Goal: Transaction & Acquisition: Purchase product/service

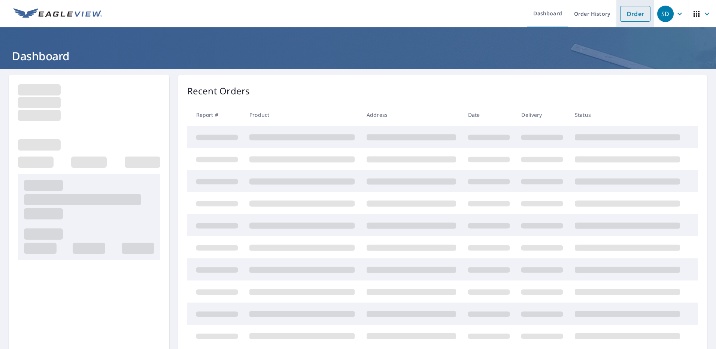
drag, startPoint x: 634, startPoint y: 14, endPoint x: 621, endPoint y: 19, distance: 14.1
click at [634, 14] on link "Order" at bounding box center [635, 14] width 30 height 16
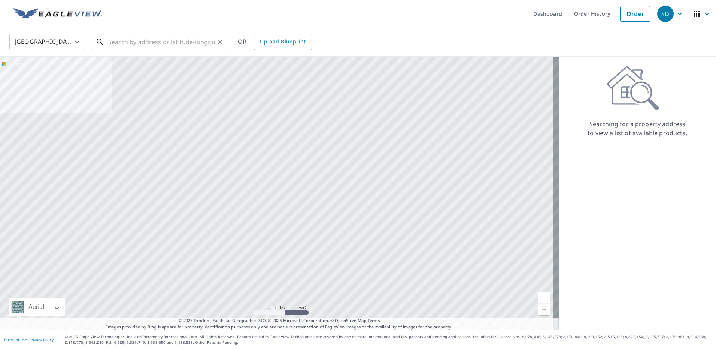
click at [135, 42] on input "text" at bounding box center [161, 41] width 107 height 21
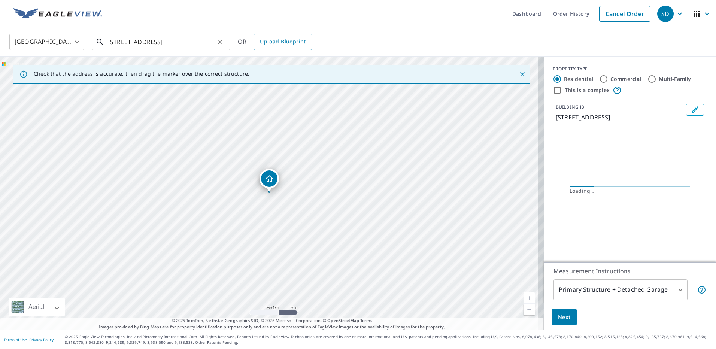
click at [159, 40] on input "[STREET_ADDRESS]" at bounding box center [161, 41] width 107 height 21
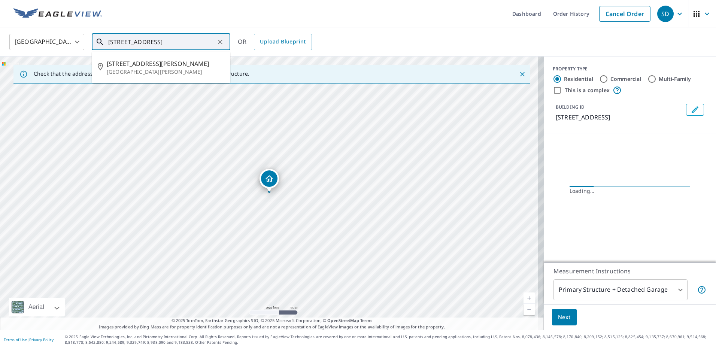
click at [155, 64] on span "[STREET_ADDRESS][PERSON_NAME]" at bounding box center [166, 63] width 118 height 9
type input "[STREET_ADDRESS][PERSON_NAME]"
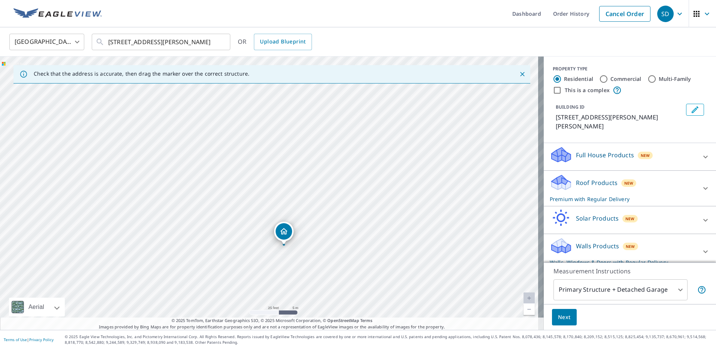
click at [701, 247] on icon at bounding box center [705, 251] width 9 height 9
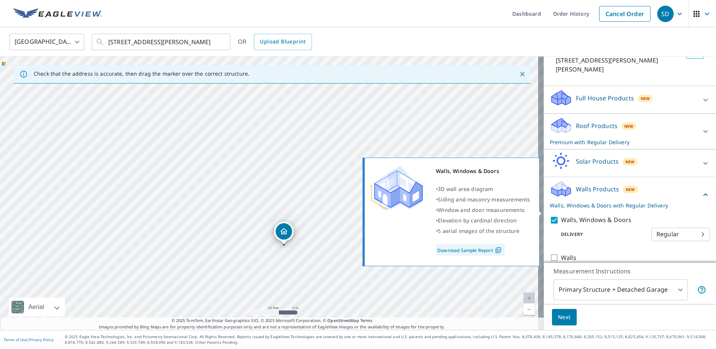
click at [549, 216] on input "Walls, Windows & Doors" at bounding box center [554, 220] width 11 height 9
checkbox input "false"
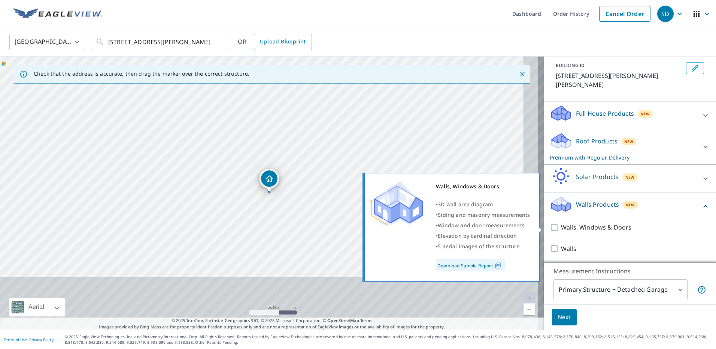
scroll to position [33, 0]
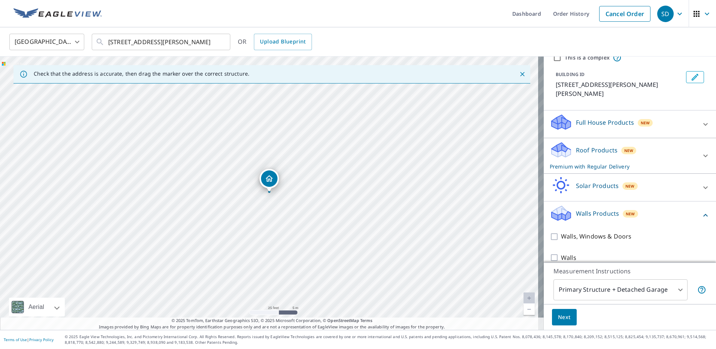
click at [641, 287] on body "SD SD Dashboard Order History Cancel Order SD [GEOGRAPHIC_DATA] US ​ [STREET_AD…" at bounding box center [358, 174] width 716 height 349
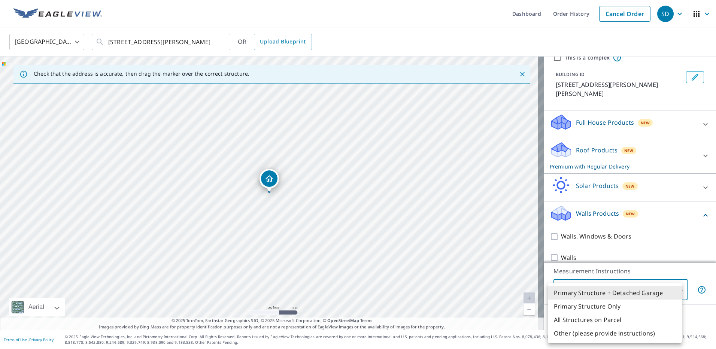
click at [601, 305] on li "Primary Structure Only" at bounding box center [615, 305] width 134 height 13
type input "2"
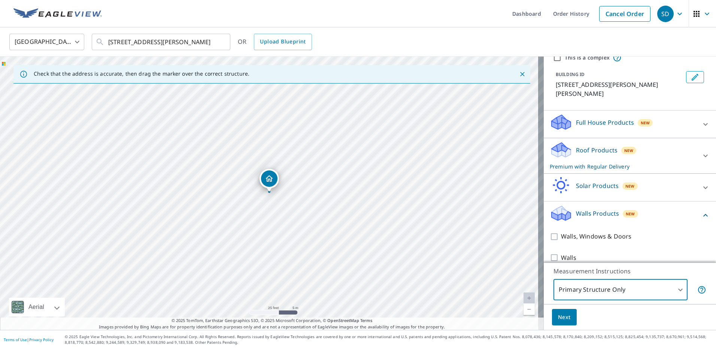
click at [557, 322] on button "Next" at bounding box center [564, 317] width 25 height 17
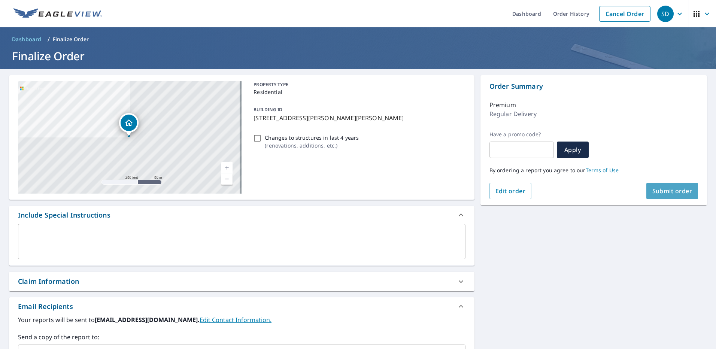
click at [668, 191] on span "Submit order" at bounding box center [672, 191] width 40 height 8
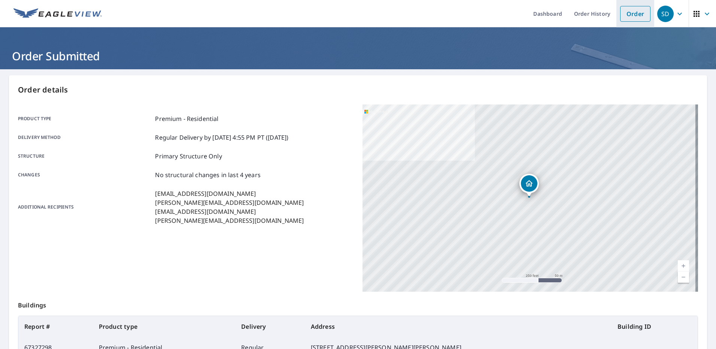
drag, startPoint x: 646, startPoint y: 11, endPoint x: 634, endPoint y: 13, distance: 12.3
click at [643, 15] on li "Order" at bounding box center [635, 13] width 38 height 27
click at [634, 13] on link "Order" at bounding box center [635, 14] width 30 height 16
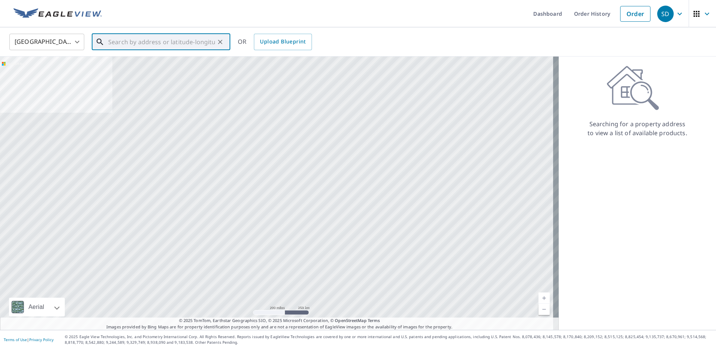
click at [141, 36] on input "text" at bounding box center [161, 41] width 107 height 21
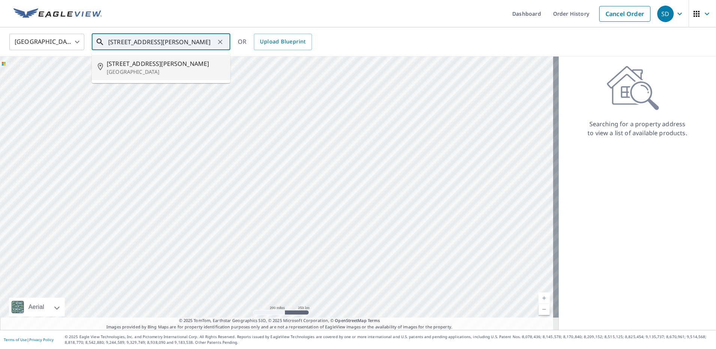
click at [129, 67] on span "[STREET_ADDRESS][PERSON_NAME]" at bounding box center [166, 63] width 118 height 9
type input "[STREET_ADDRESS]"
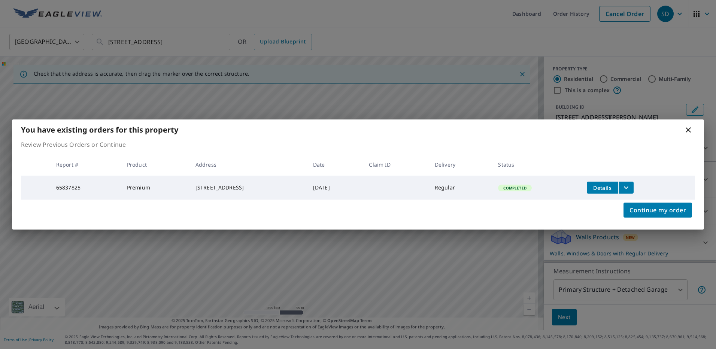
click at [641, 199] on tr "65837825 Premium [STREET_ADDRESS] [DATE] Regular Completed Details" at bounding box center [358, 188] width 674 height 24
click at [630, 210] on span "Continue my order" at bounding box center [657, 210] width 57 height 10
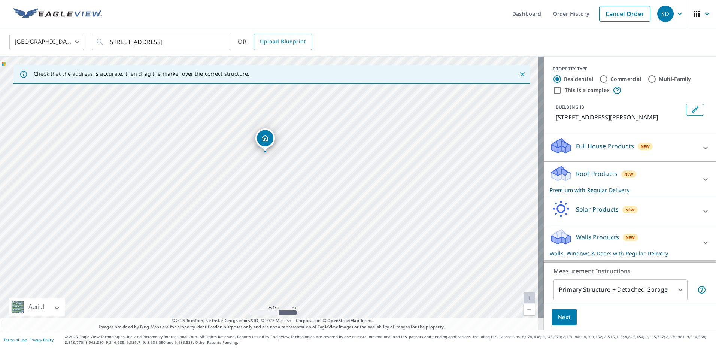
click at [701, 240] on icon at bounding box center [705, 242] width 9 height 9
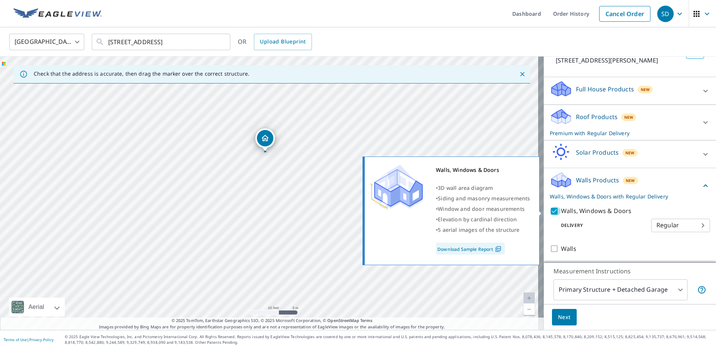
click at [552, 213] on input "Walls, Windows & Doors" at bounding box center [554, 211] width 11 height 9
checkbox input "false"
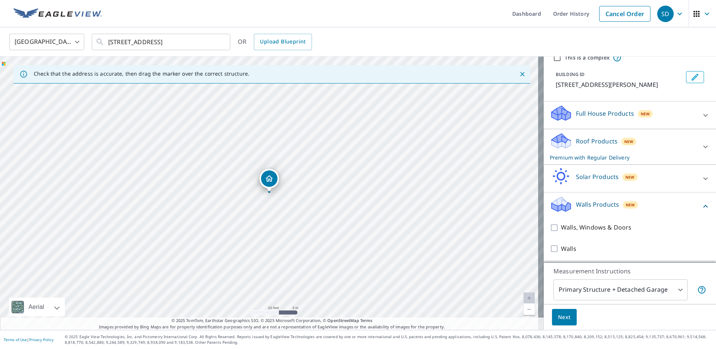
click at [637, 290] on body "SD SD Dashboard Order History Cancel Order SD [GEOGRAPHIC_DATA] US ​ [STREET_AD…" at bounding box center [358, 174] width 716 height 349
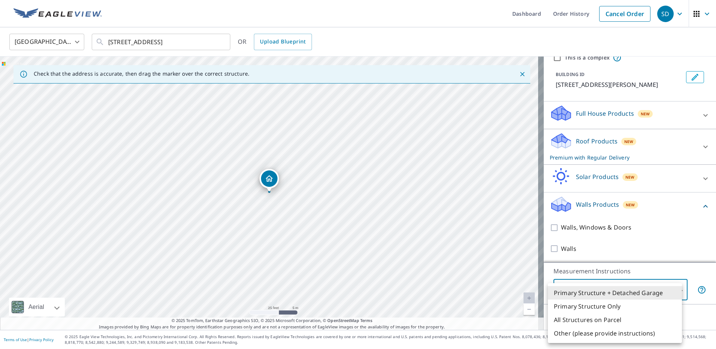
click at [591, 307] on li "Primary Structure Only" at bounding box center [615, 305] width 134 height 13
type input "2"
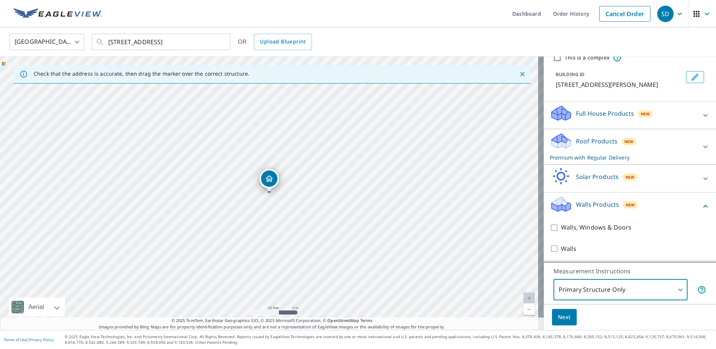
click at [563, 317] on span "Next" at bounding box center [564, 317] width 13 height 9
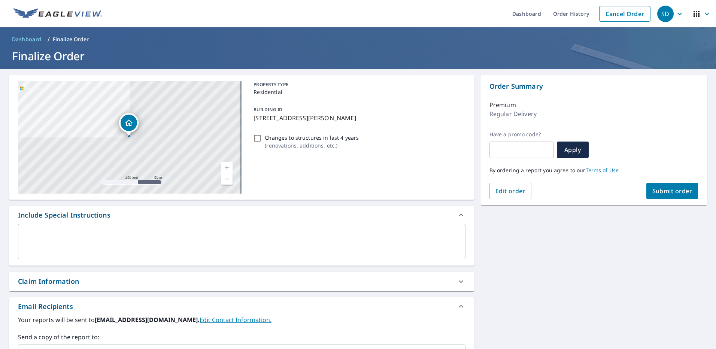
click at [656, 188] on span "Submit order" at bounding box center [672, 191] width 40 height 8
